Goal: Check status: Check status

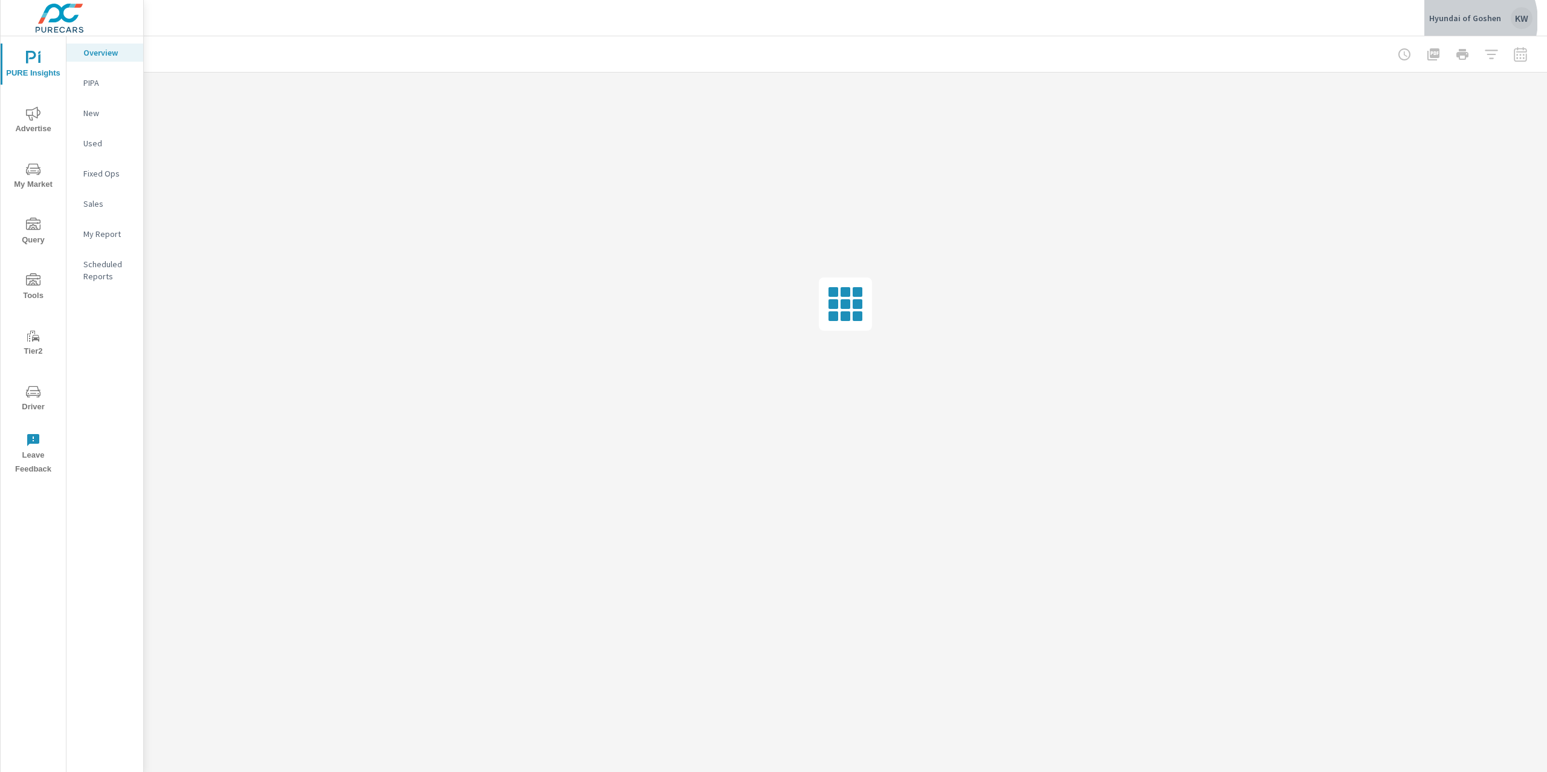
click at [1470, 21] on p "Hyundai of Goshen" at bounding box center [1465, 18] width 72 height 11
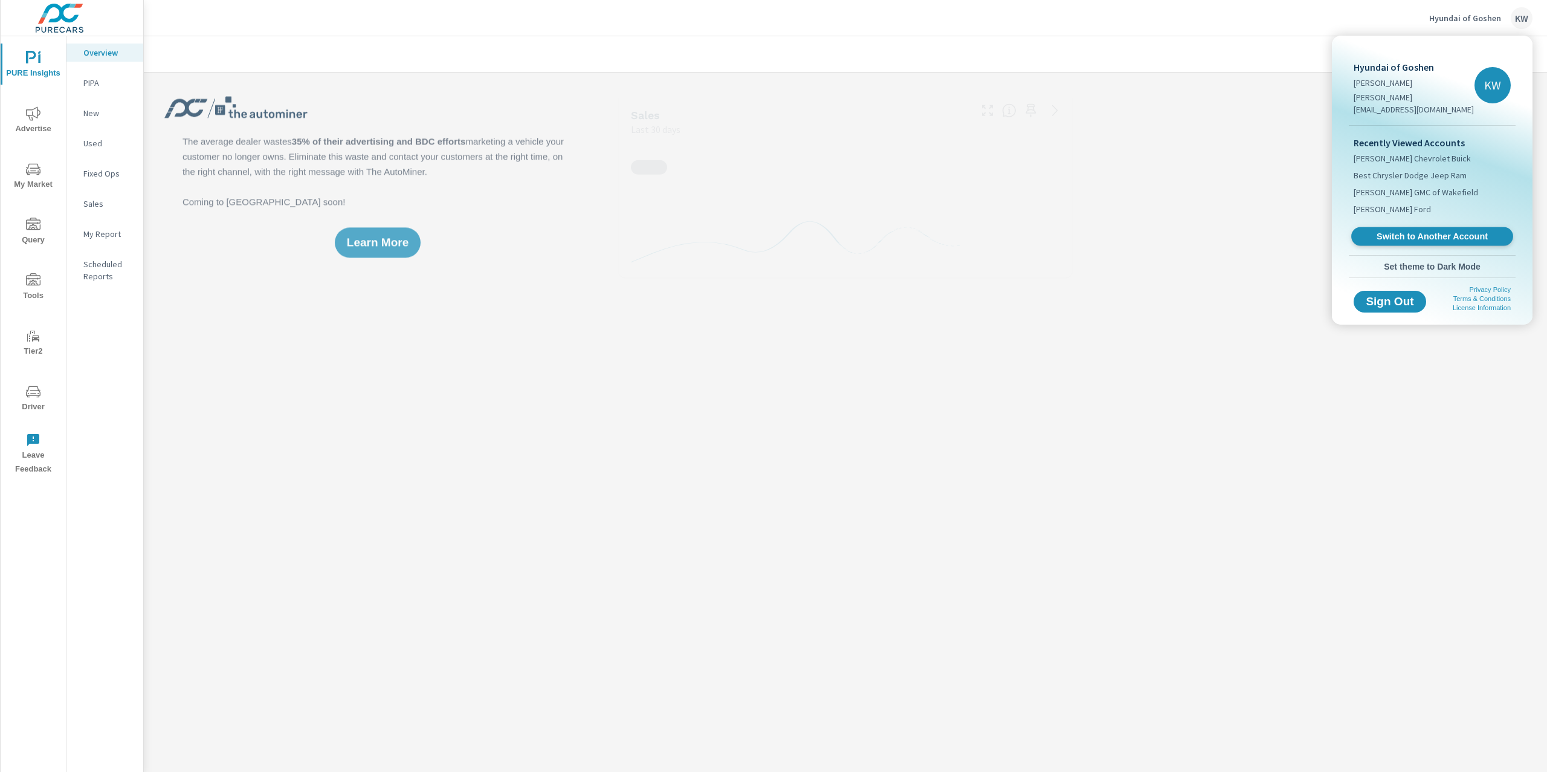
click at [1401, 231] on span "Switch to Another Account" at bounding box center [1432, 236] width 148 height 11
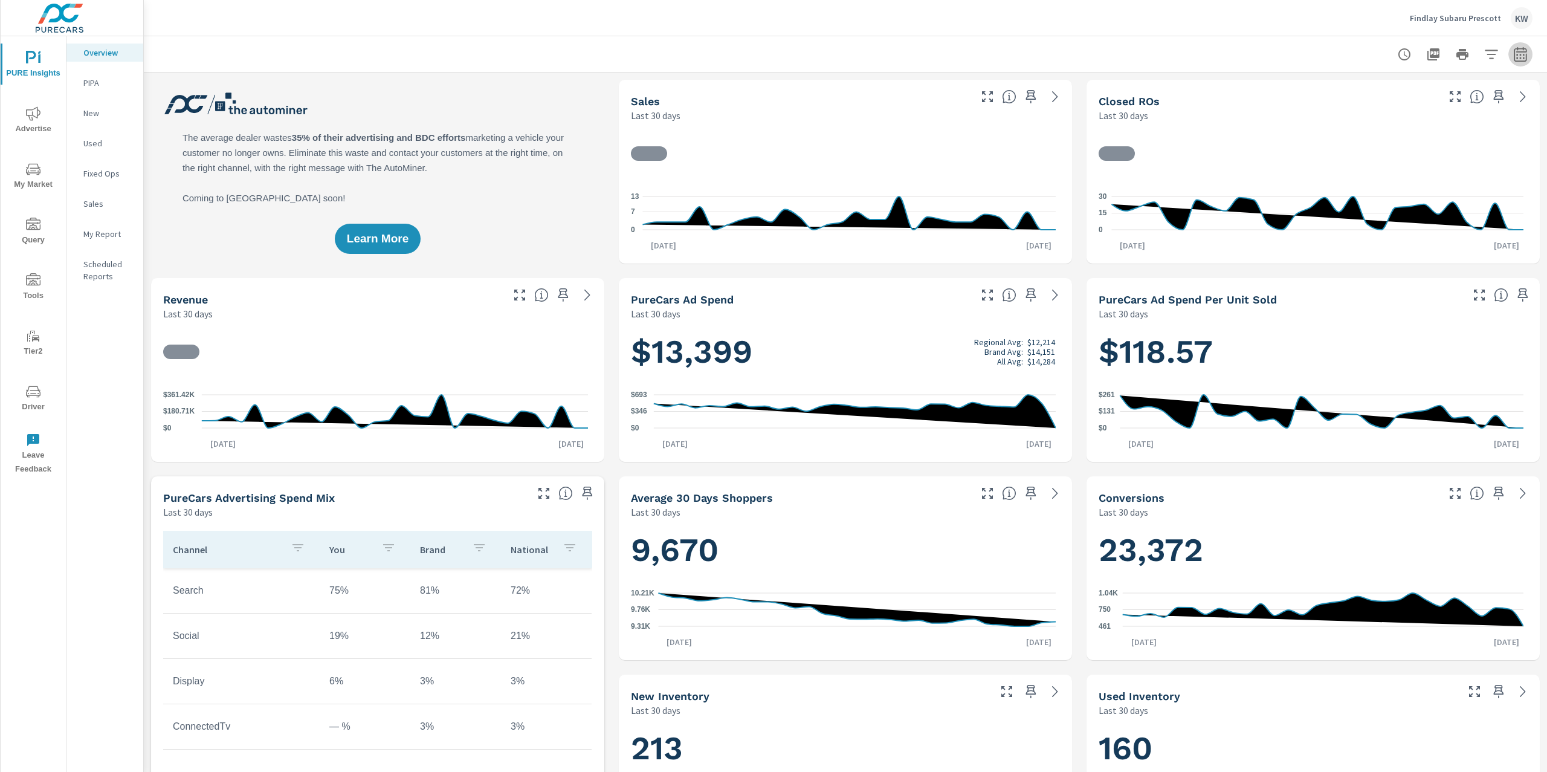
click at [1513, 57] on icon "button" at bounding box center [1520, 54] width 15 height 15
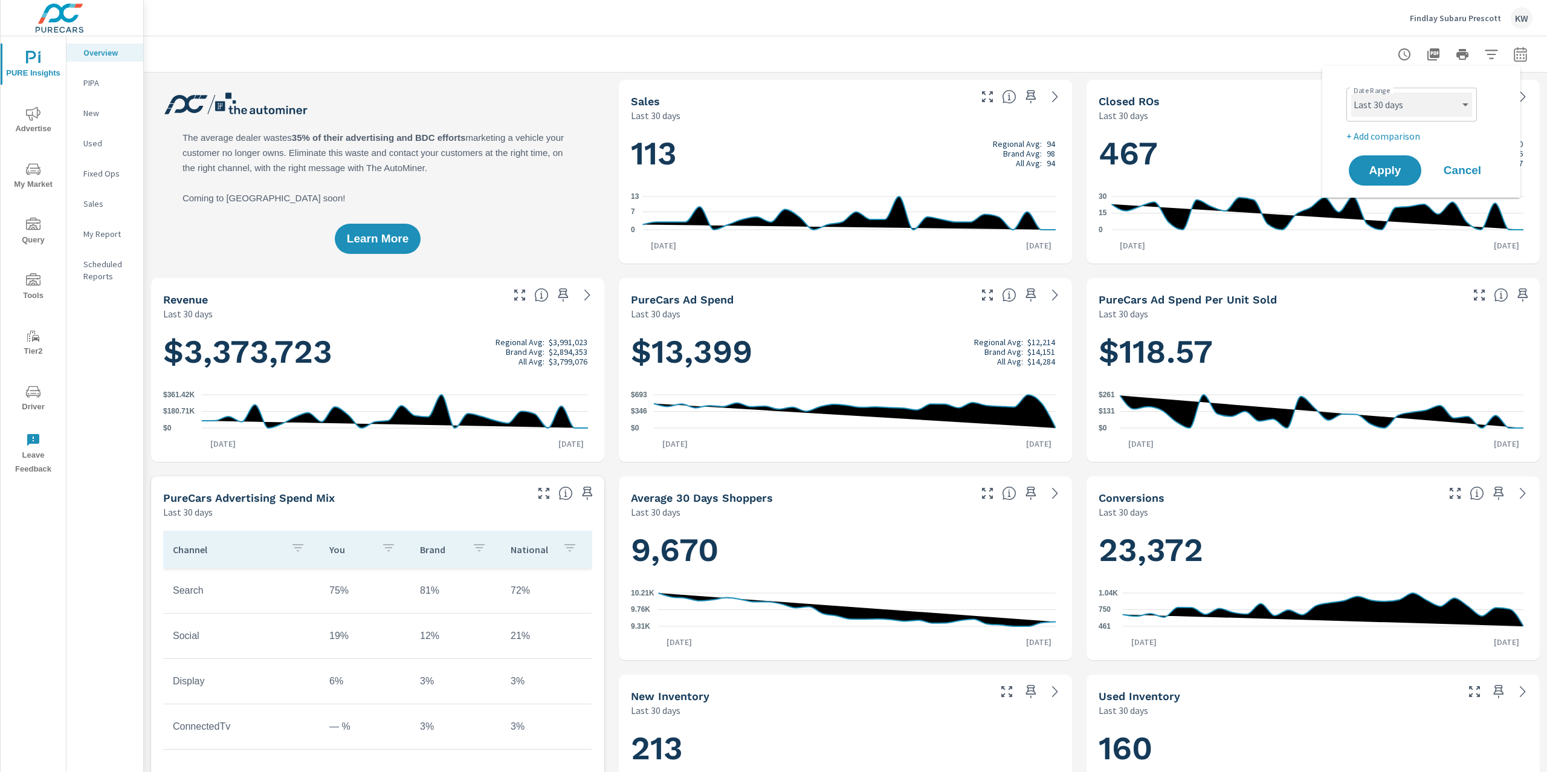
click at [1451, 99] on select "Custom [DATE] Last week Last 7 days Last 14 days Last 30 days Last 45 days Last…" at bounding box center [1411, 104] width 121 height 24
click at [1351, 92] on select "Custom [DATE] Last week Last 7 days Last 14 days Last 30 days Last 45 days Last…" at bounding box center [1411, 104] width 121 height 24
select select "Last month"
click at [1382, 178] on button "Apply" at bounding box center [1385, 170] width 75 height 31
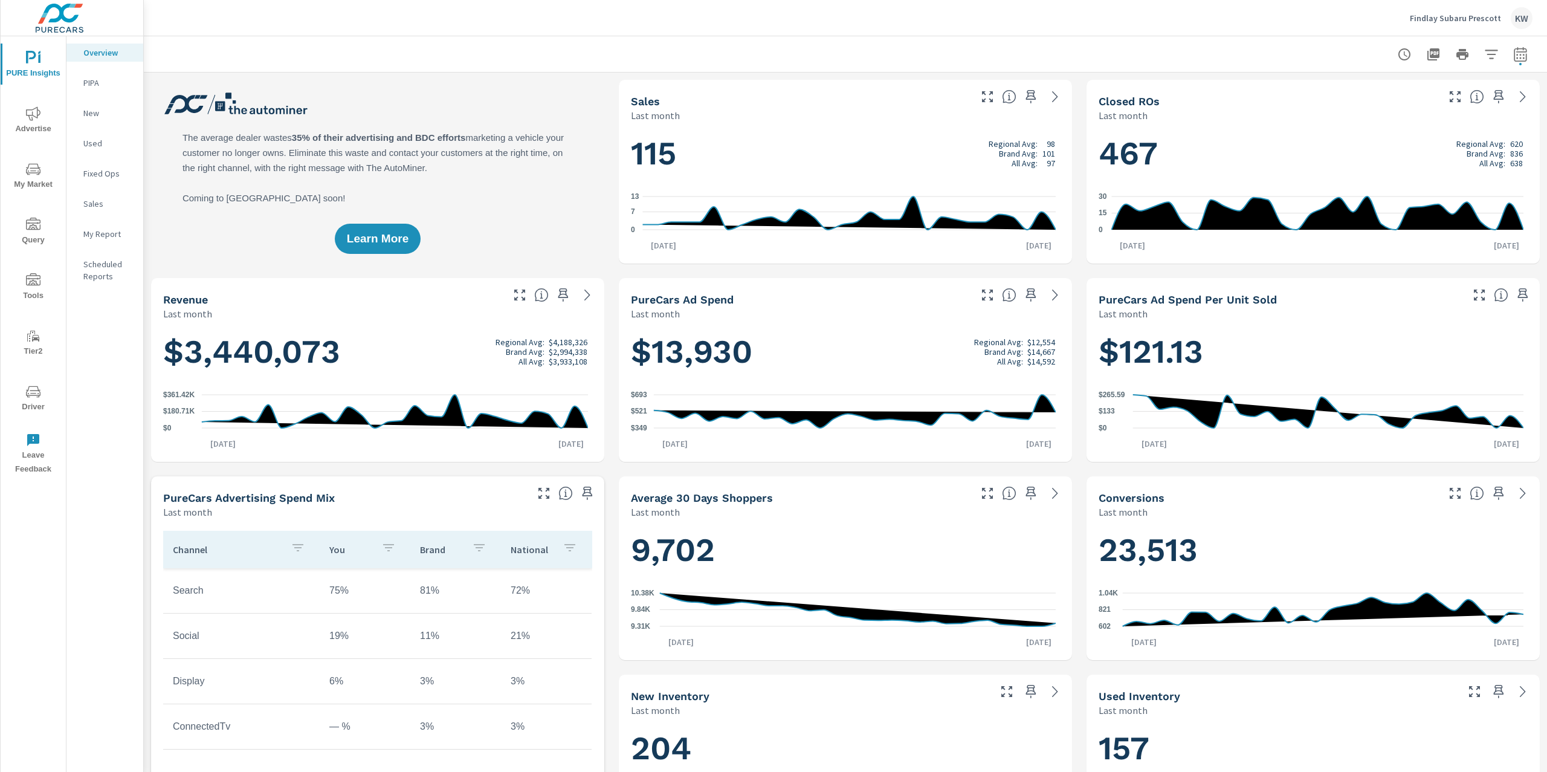
click at [28, 120] on span "Advertise" at bounding box center [33, 121] width 58 height 30
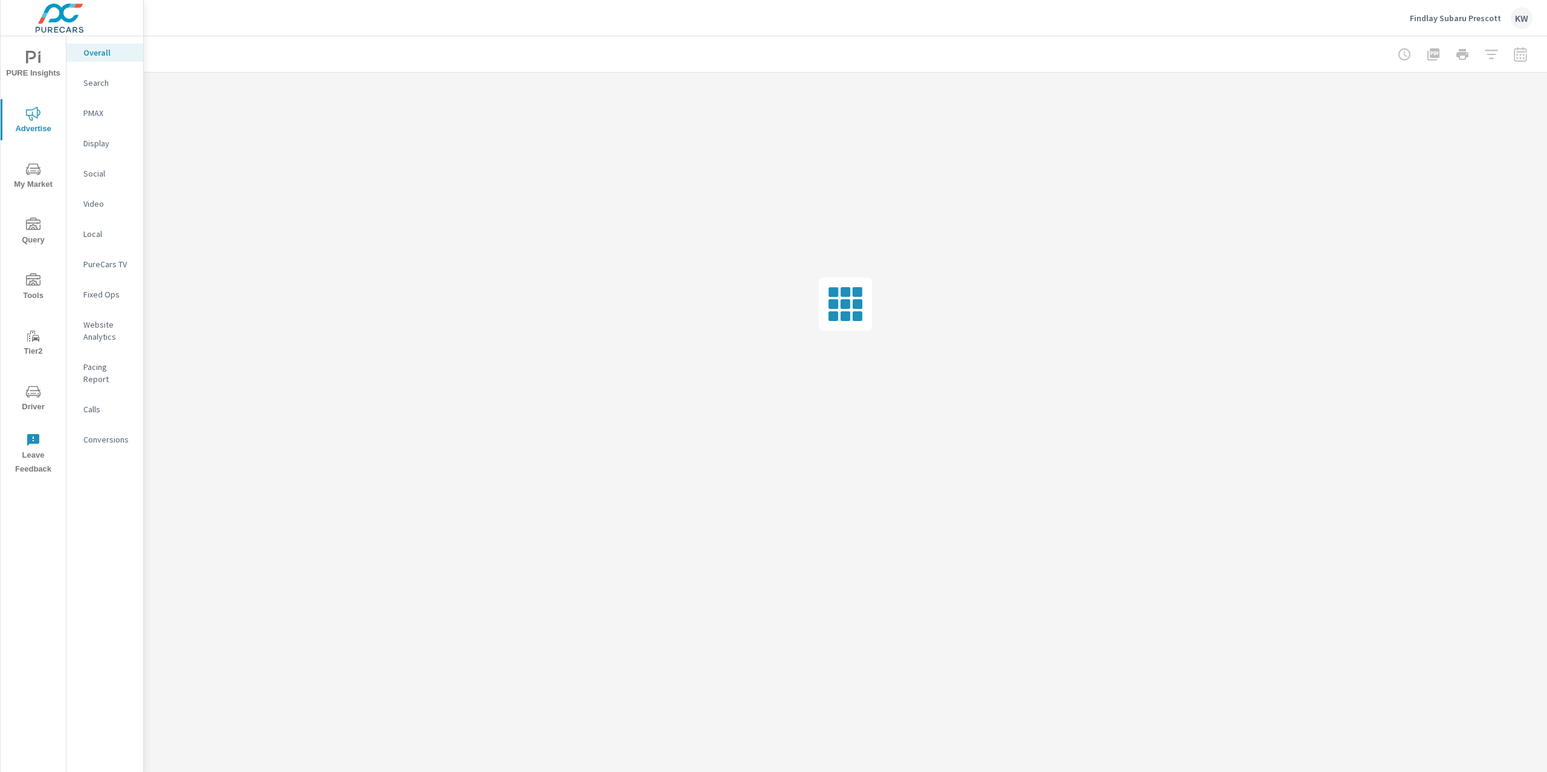
click at [91, 170] on p "Social" at bounding box center [108, 173] width 50 height 12
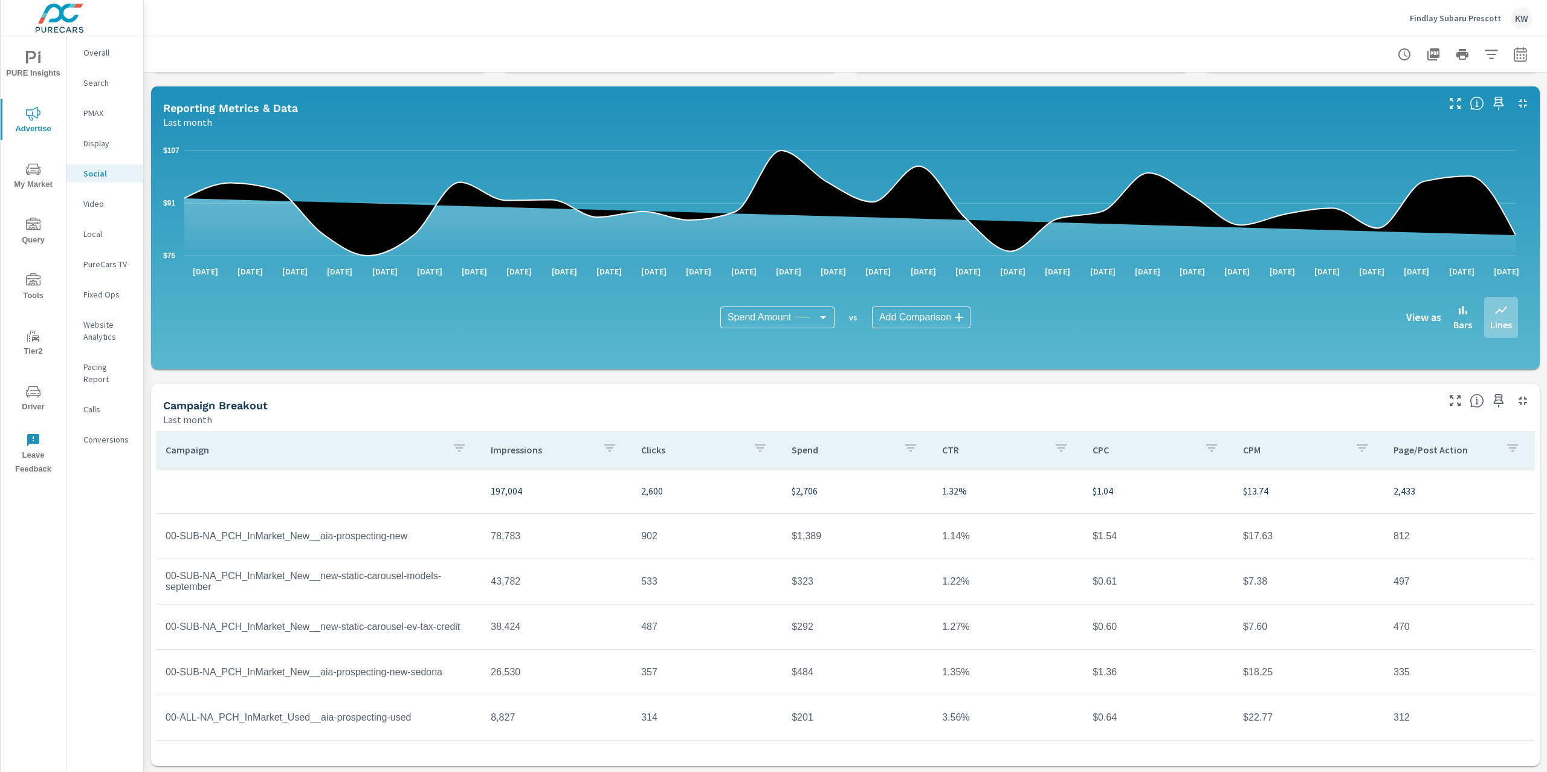
scroll to position [93, 0]
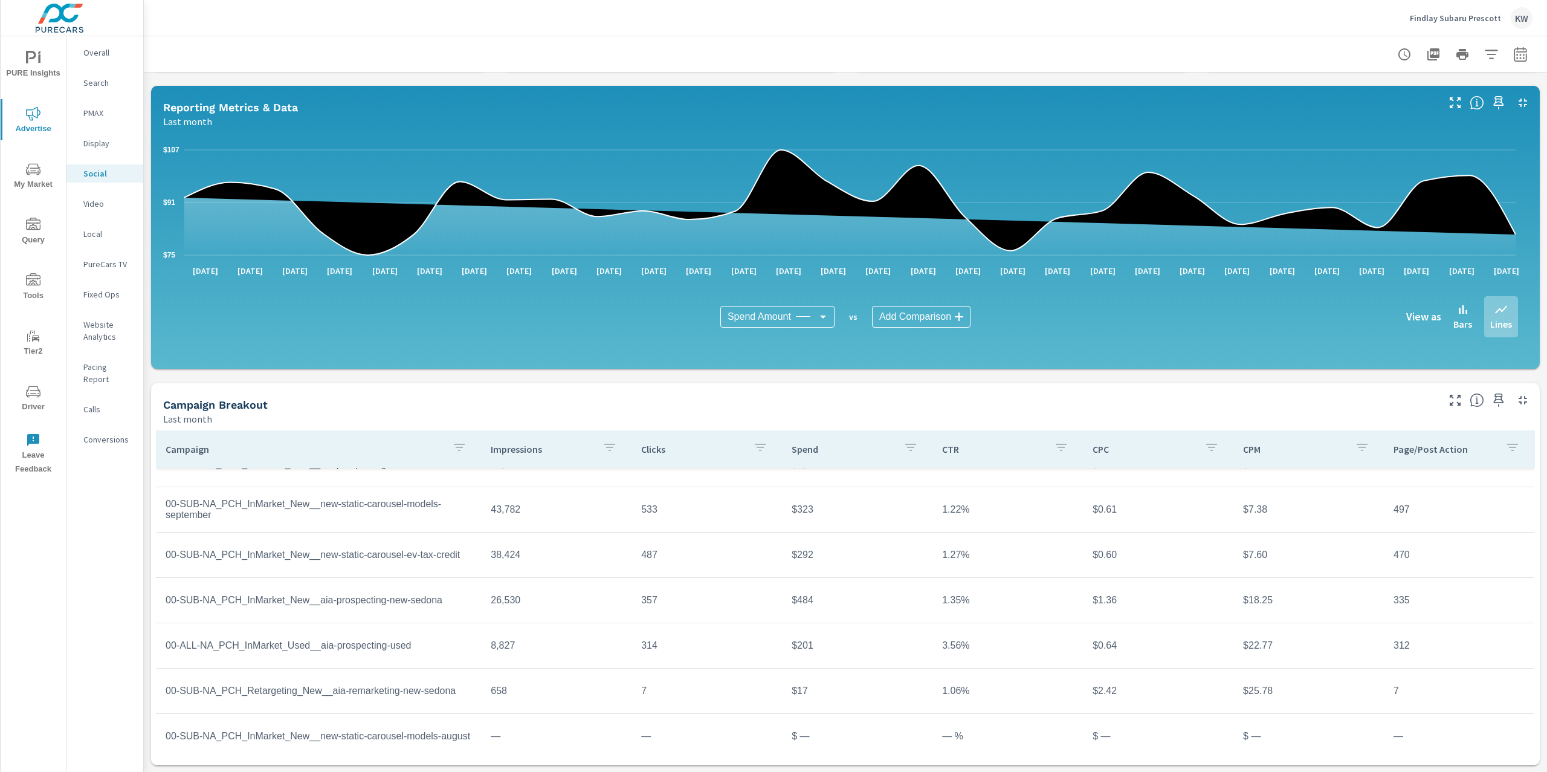
scroll to position [88, 0]
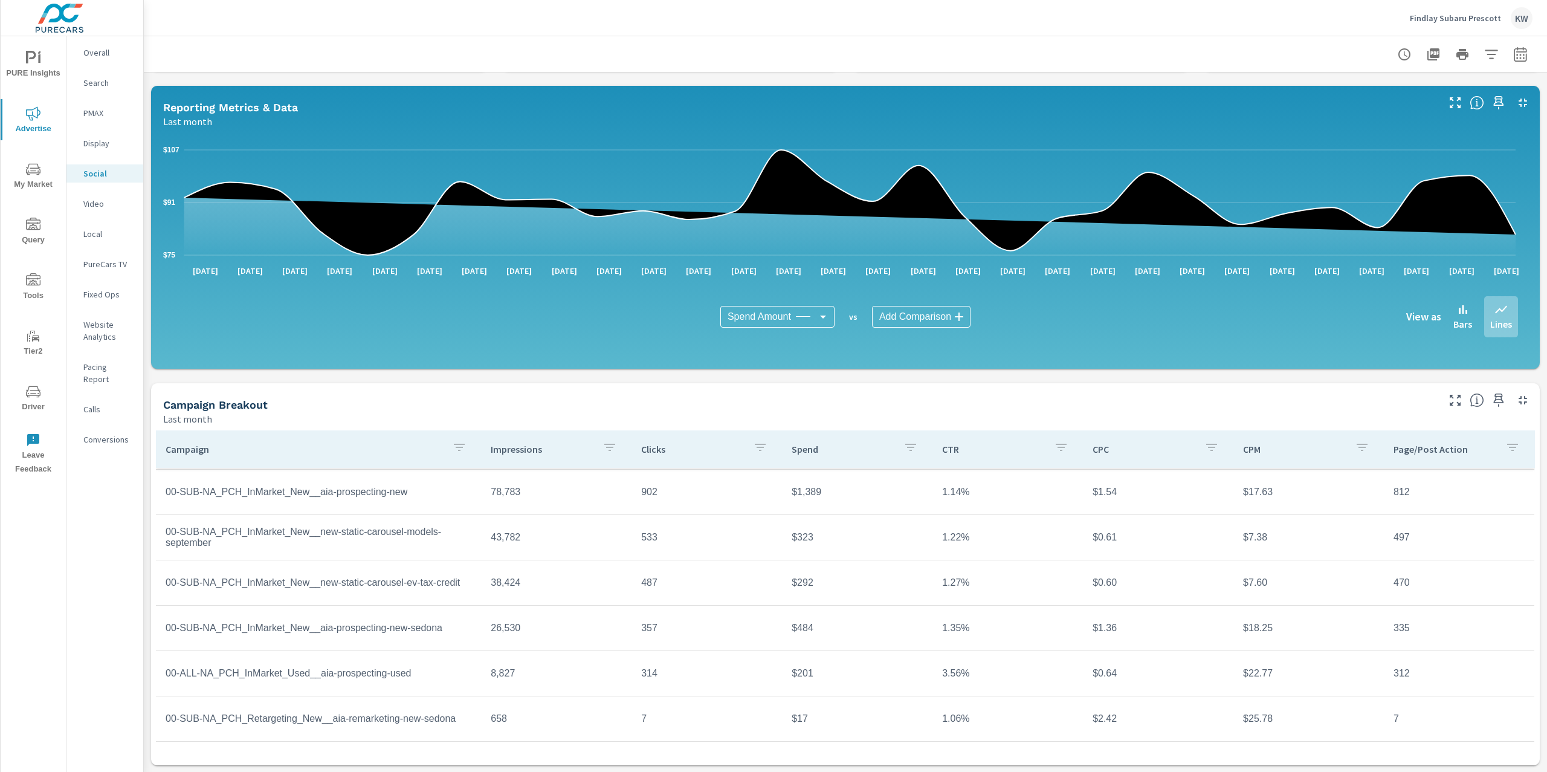
scroll to position [44, 0]
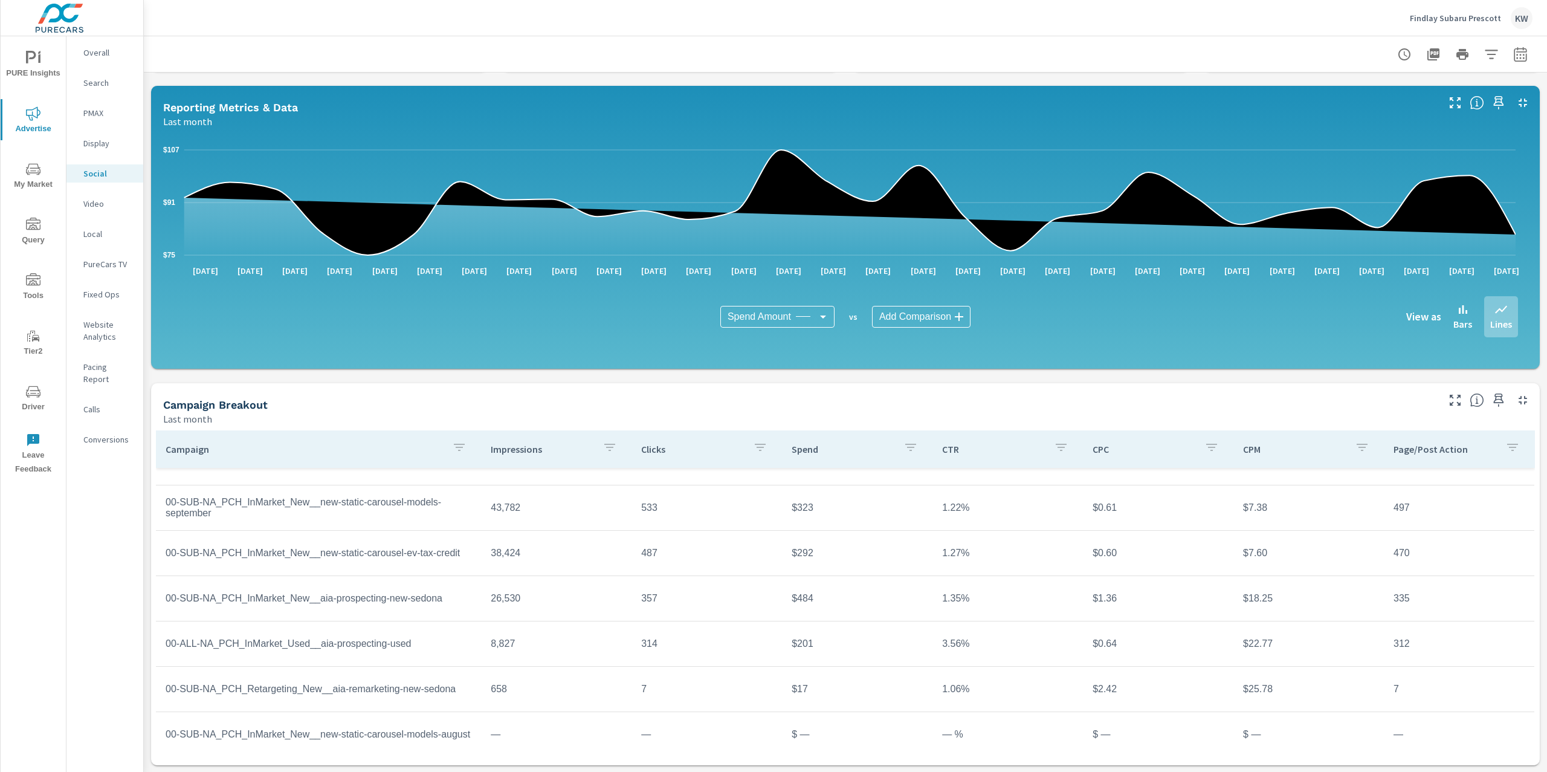
scroll to position [88, 0]
